Goal: Transaction & Acquisition: Download file/media

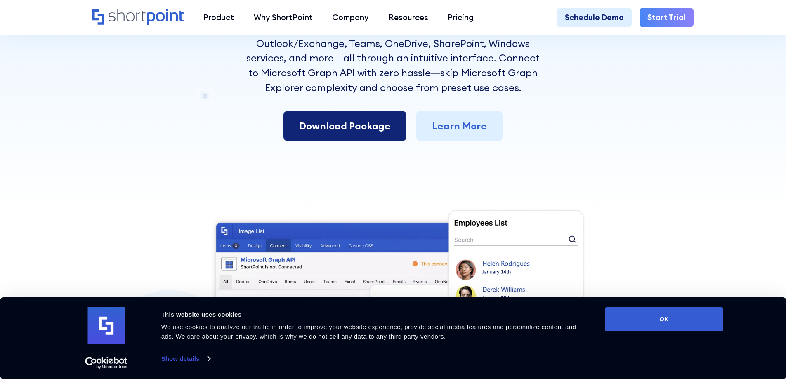
scroll to position [206, 0]
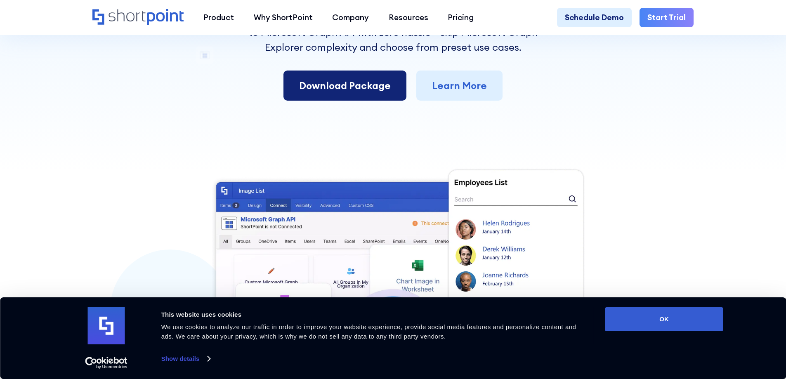
click at [378, 92] on link "Download Package" at bounding box center [345, 86] width 123 height 31
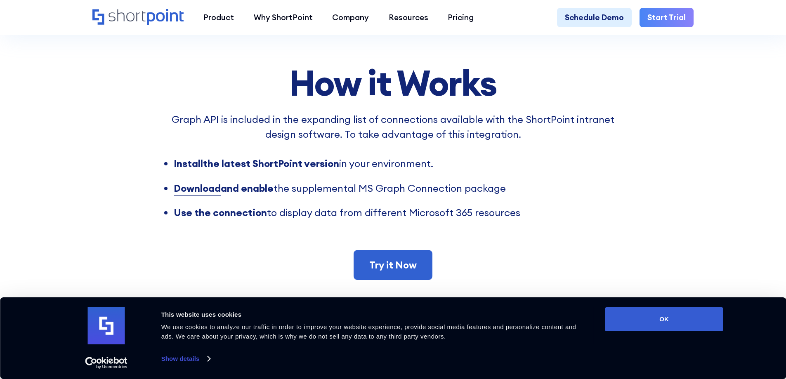
scroll to position [743, 0]
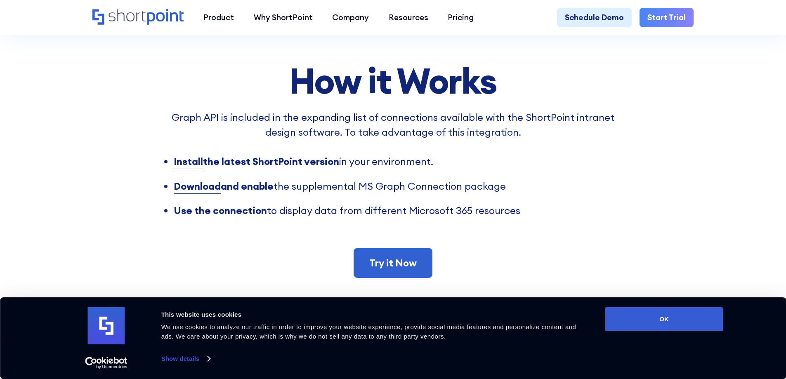
click at [190, 168] on strong "Install" at bounding box center [188, 161] width 29 height 12
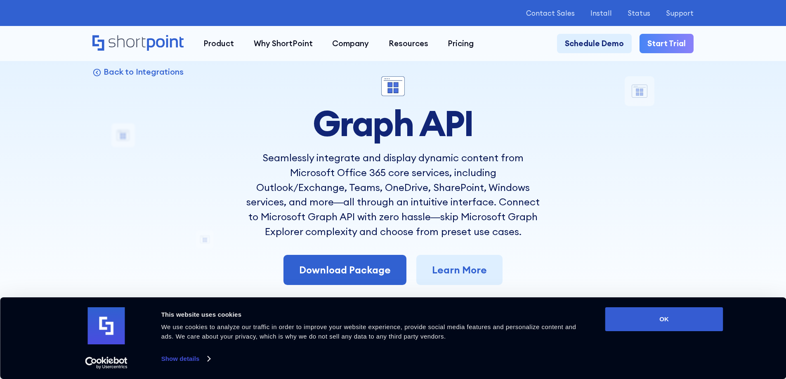
scroll to position [165, 0]
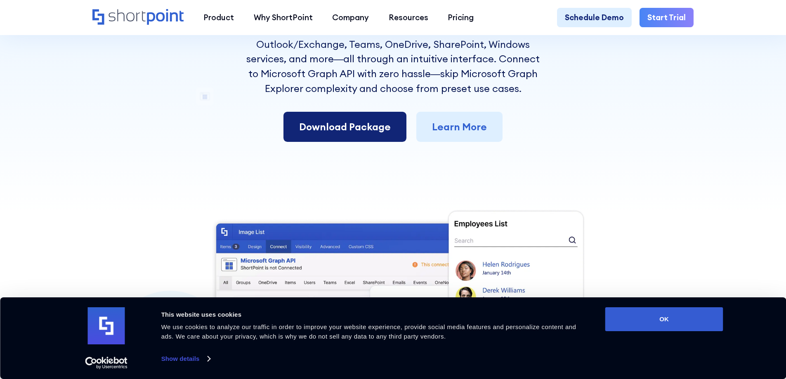
click at [328, 128] on link "Download Package" at bounding box center [345, 127] width 123 height 31
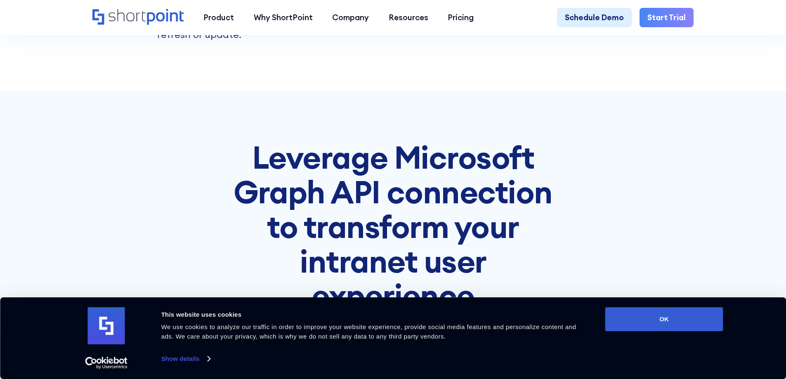
scroll to position [1486, 0]
